Goal: Information Seeking & Learning: Find specific fact

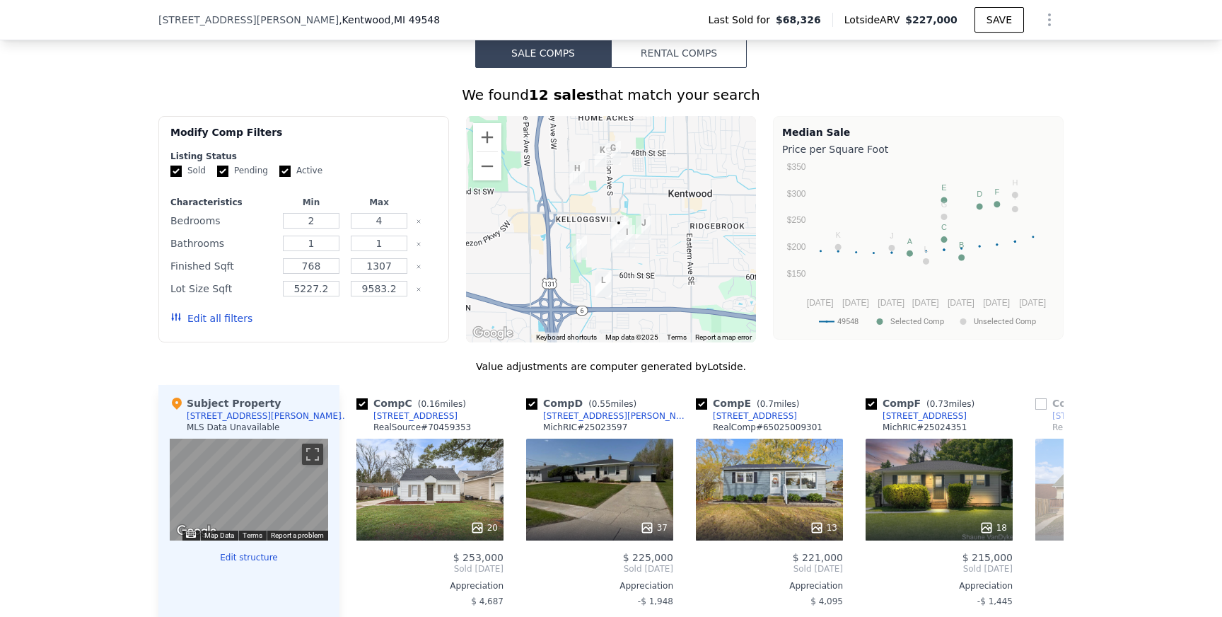
scroll to position [1060, 0]
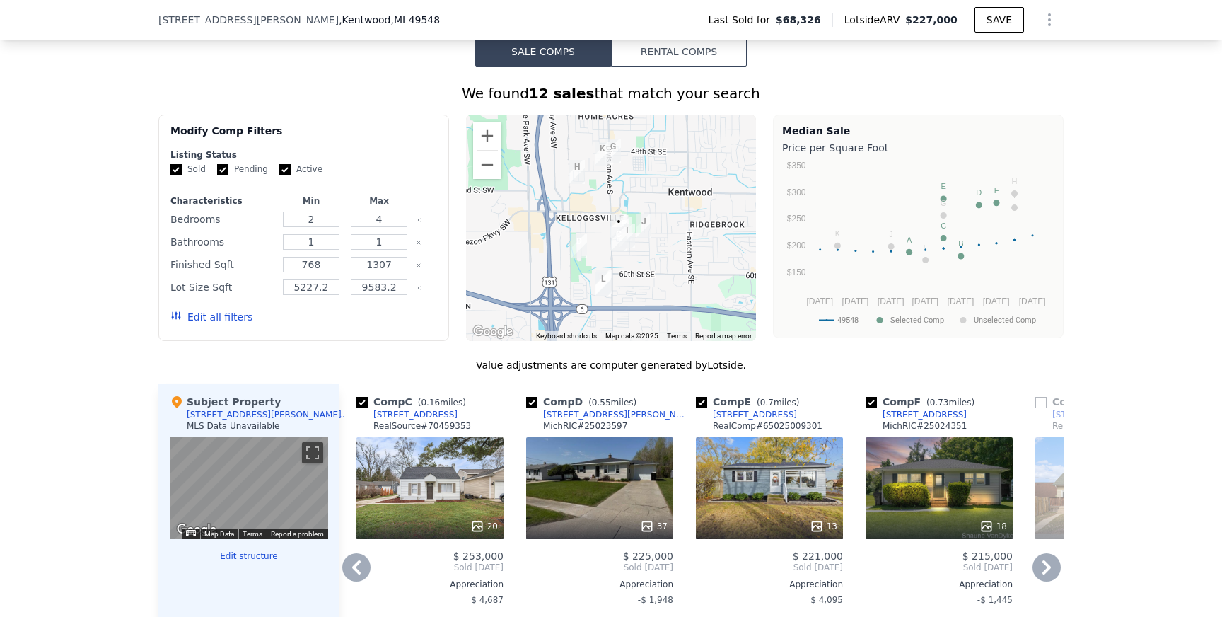
click at [428, 506] on div "20" at bounding box center [430, 488] width 147 height 102
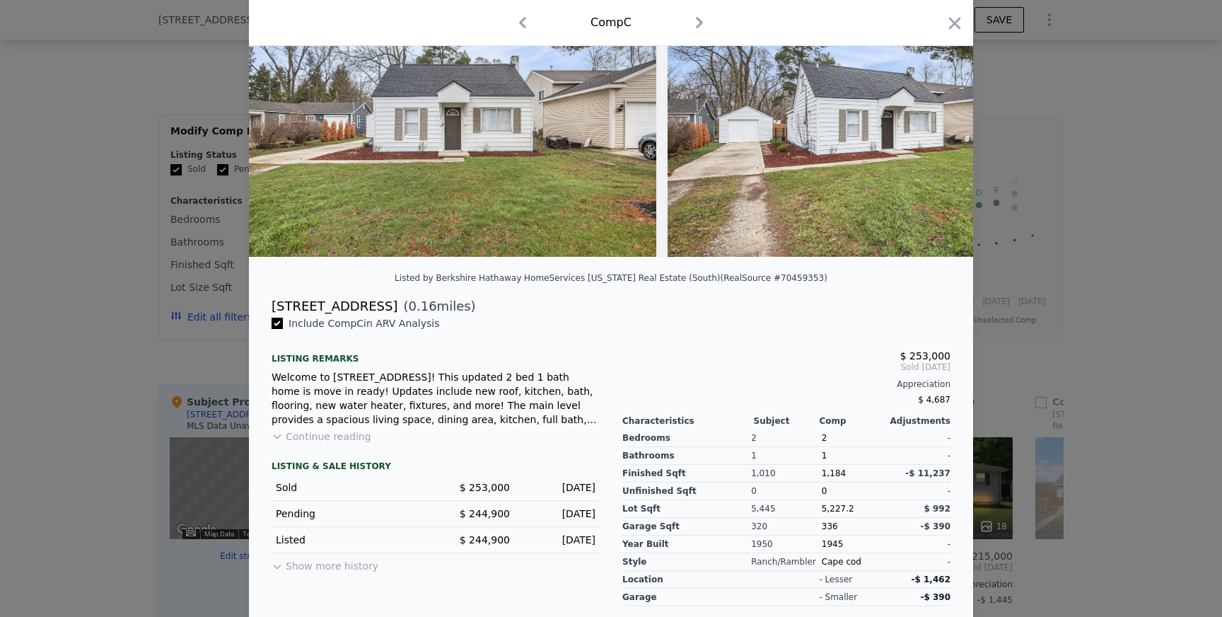
scroll to position [144, 0]
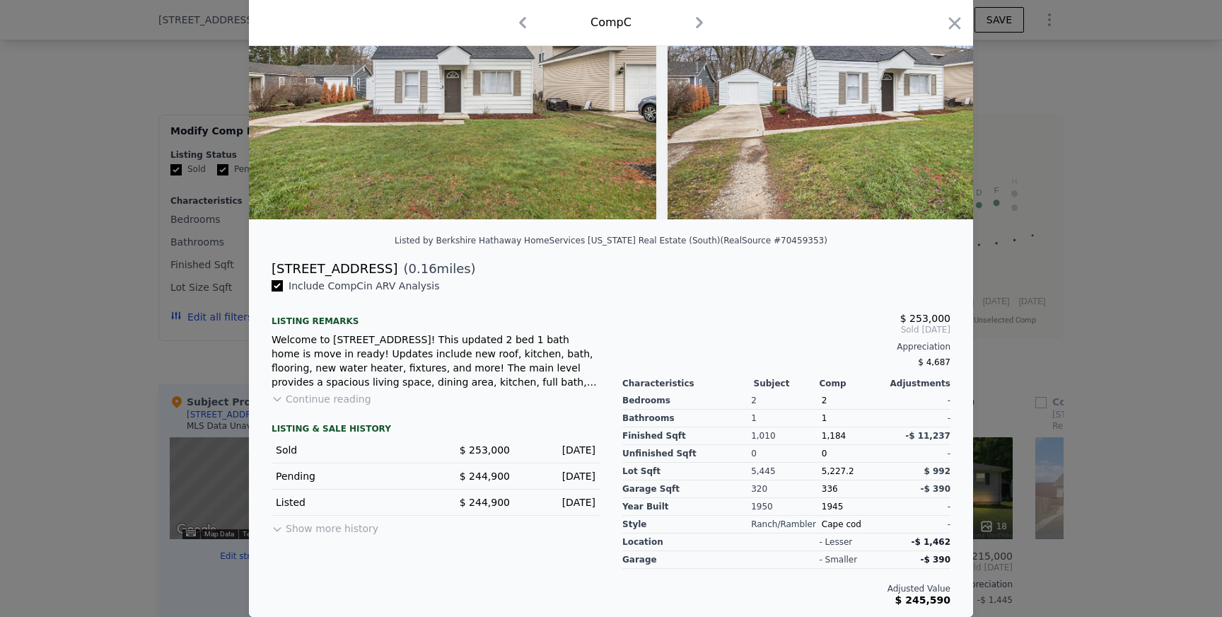
click at [265, 402] on div "Include Comp C in ARV Analysis Listing remarks Welcome to [STREET_ADDRESS]! Thi…" at bounding box center [435, 442] width 351 height 327
click at [208, 350] on div at bounding box center [611, 308] width 1222 height 617
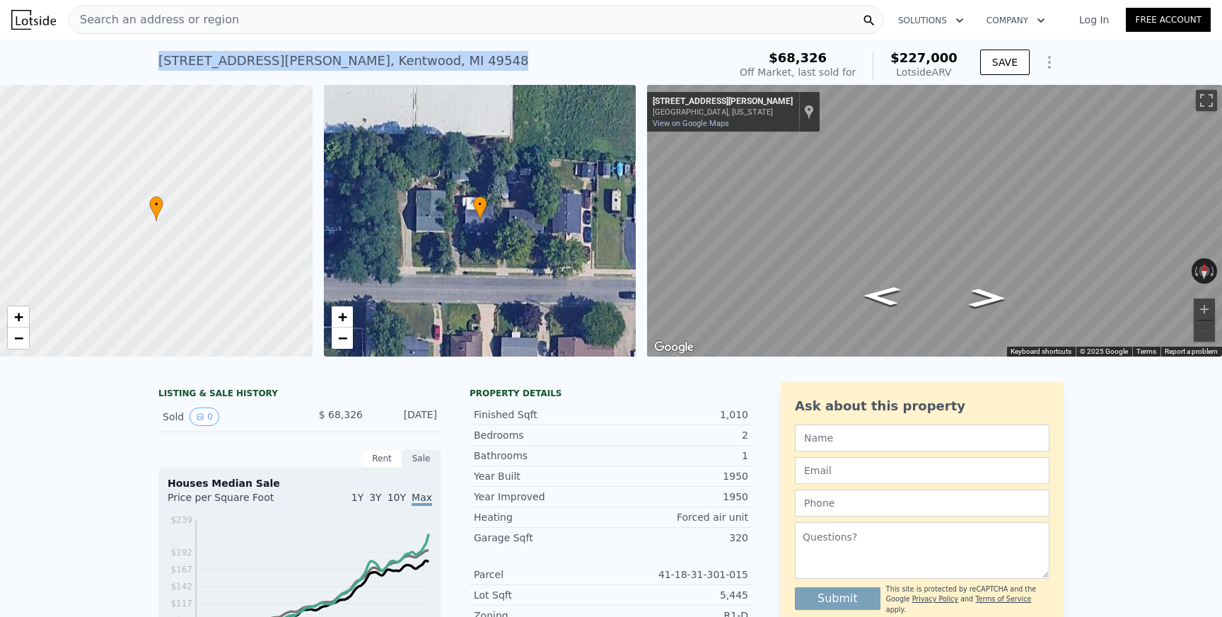
copy div "[STREET_ADDRESS][PERSON_NAME]"
drag, startPoint x: 151, startPoint y: 59, endPoint x: 422, endPoint y: 69, distance: 271.1
click at [422, 69] on div "[STREET_ADDRESS][PERSON_NAME] Sold [DATE] for $68,326 (~ARV $227k ) $68,326 Off…" at bounding box center [611, 62] width 1222 height 45
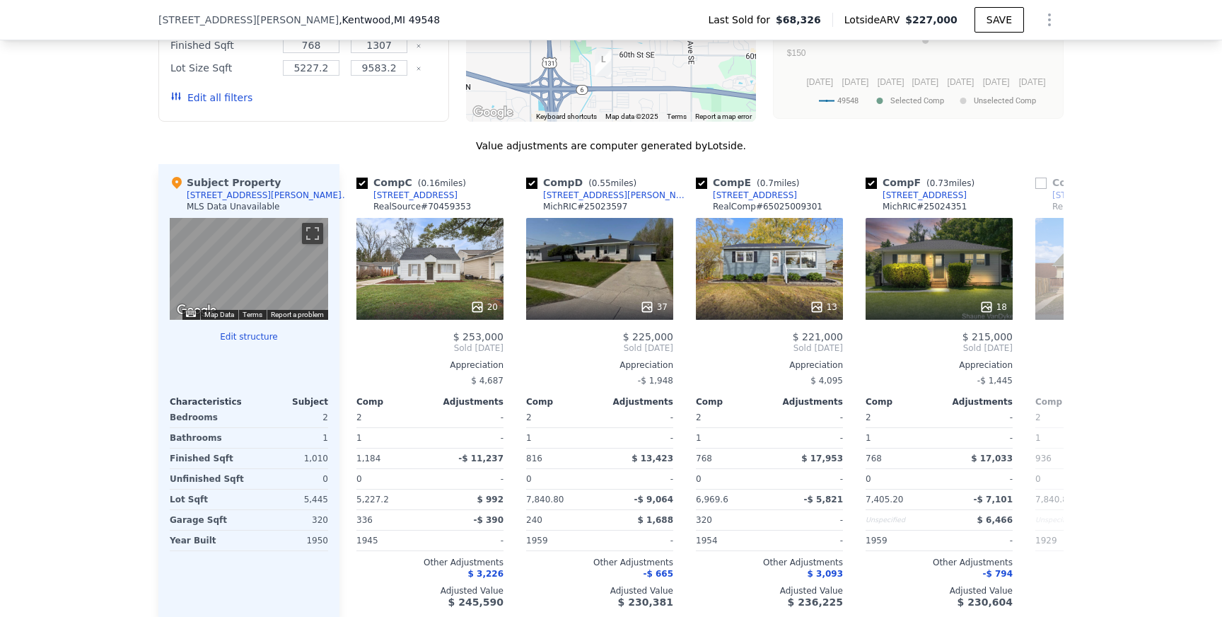
scroll to position [1280, 0]
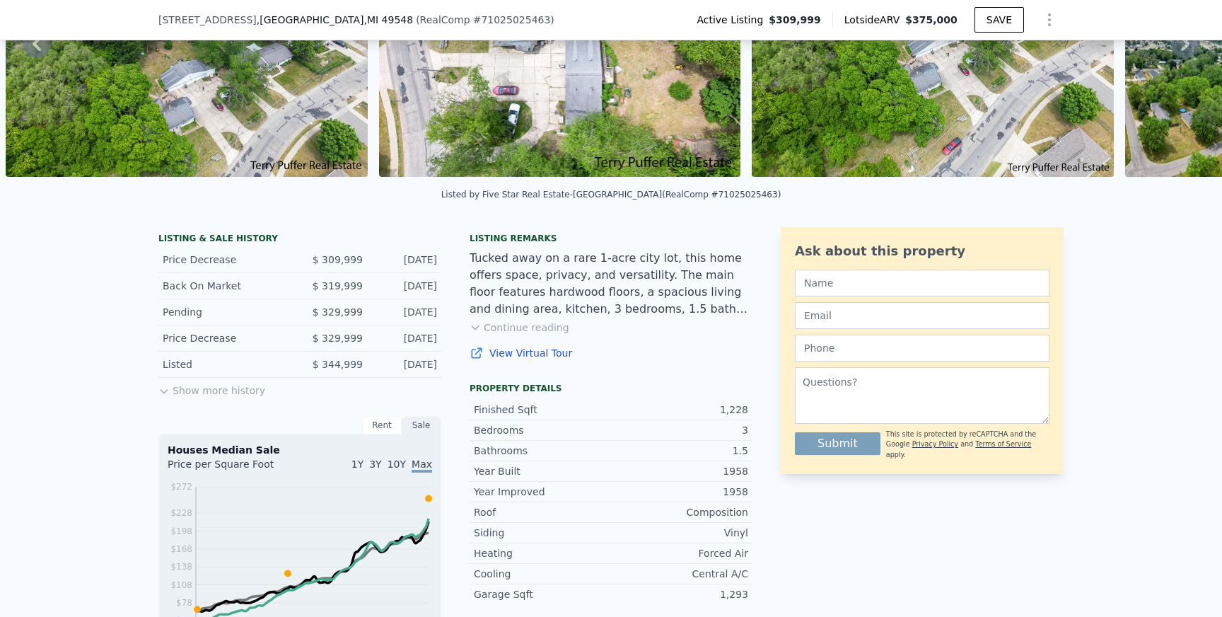
scroll to position [179, 0]
